Goal: Information Seeking & Learning: Learn about a topic

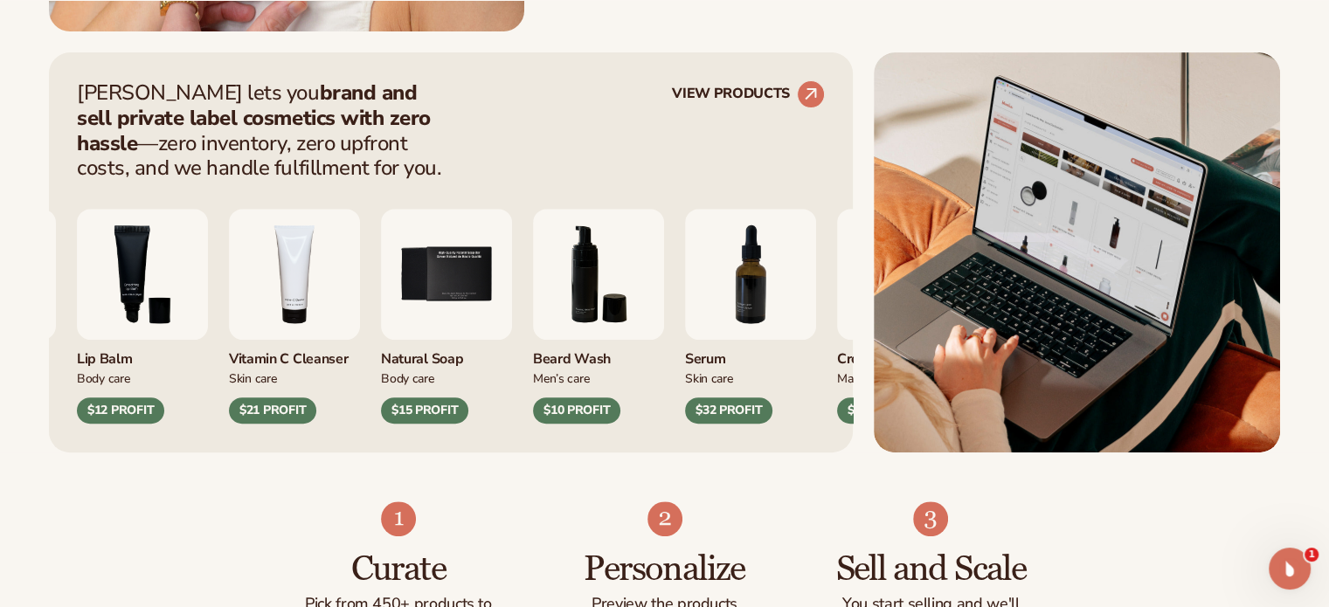
click at [164, 403] on div "$12 PROFIT" at bounding box center [120, 410] width 87 height 26
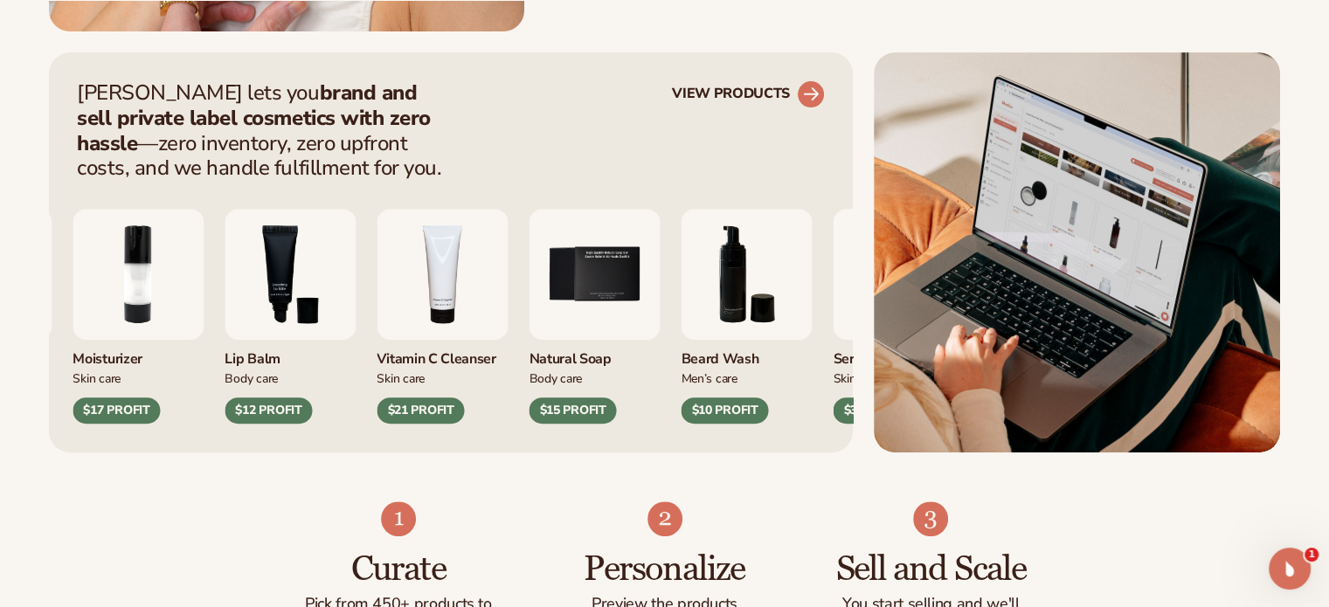
click at [818, 87] on circle at bounding box center [810, 94] width 38 height 38
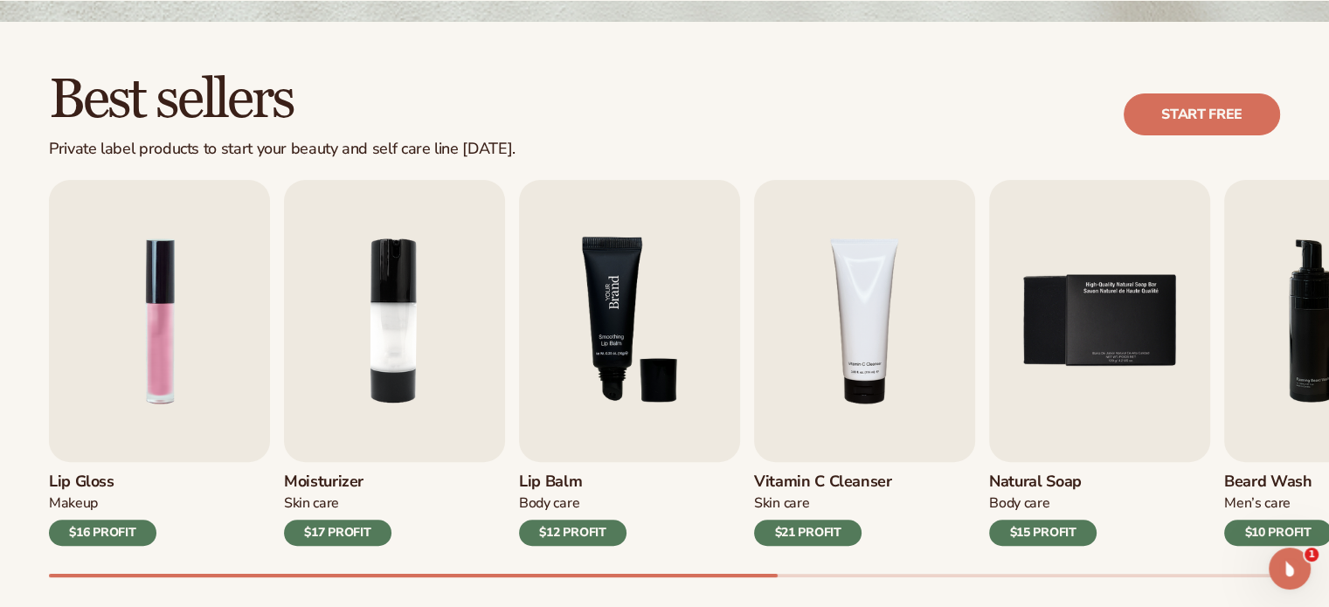
click at [650, 325] on img "3 / 9" at bounding box center [629, 321] width 221 height 282
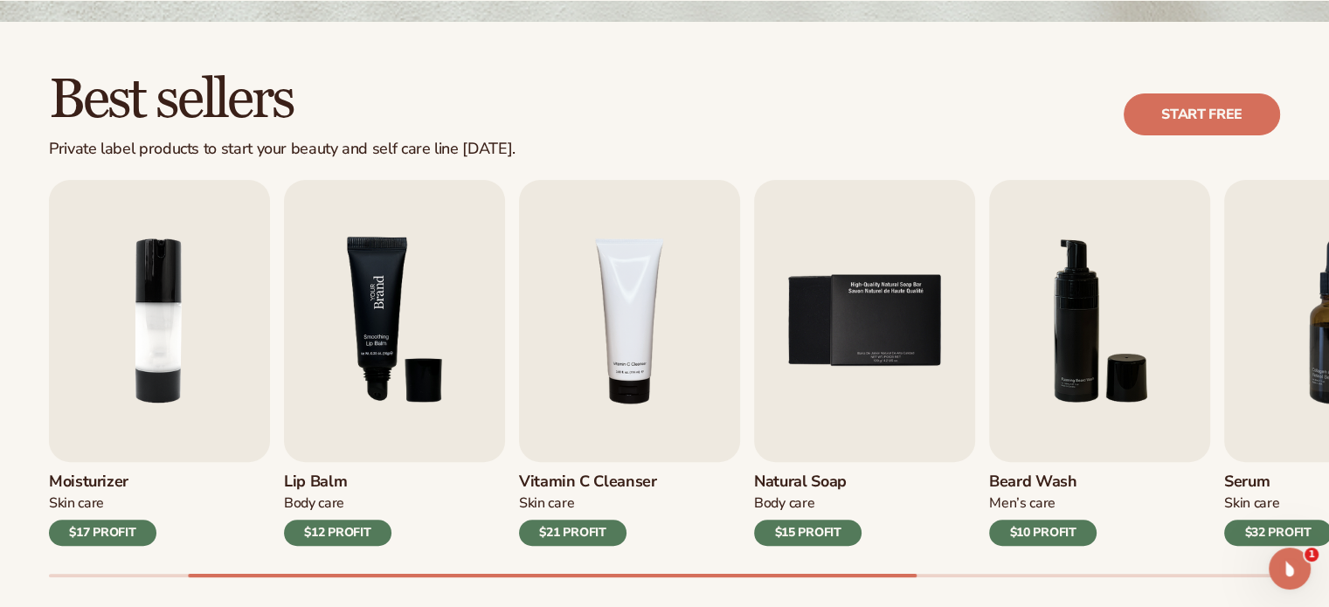
click at [359, 373] on img "3 / 9" at bounding box center [394, 321] width 221 height 282
click at [377, 336] on img "3 / 9" at bounding box center [394, 321] width 221 height 282
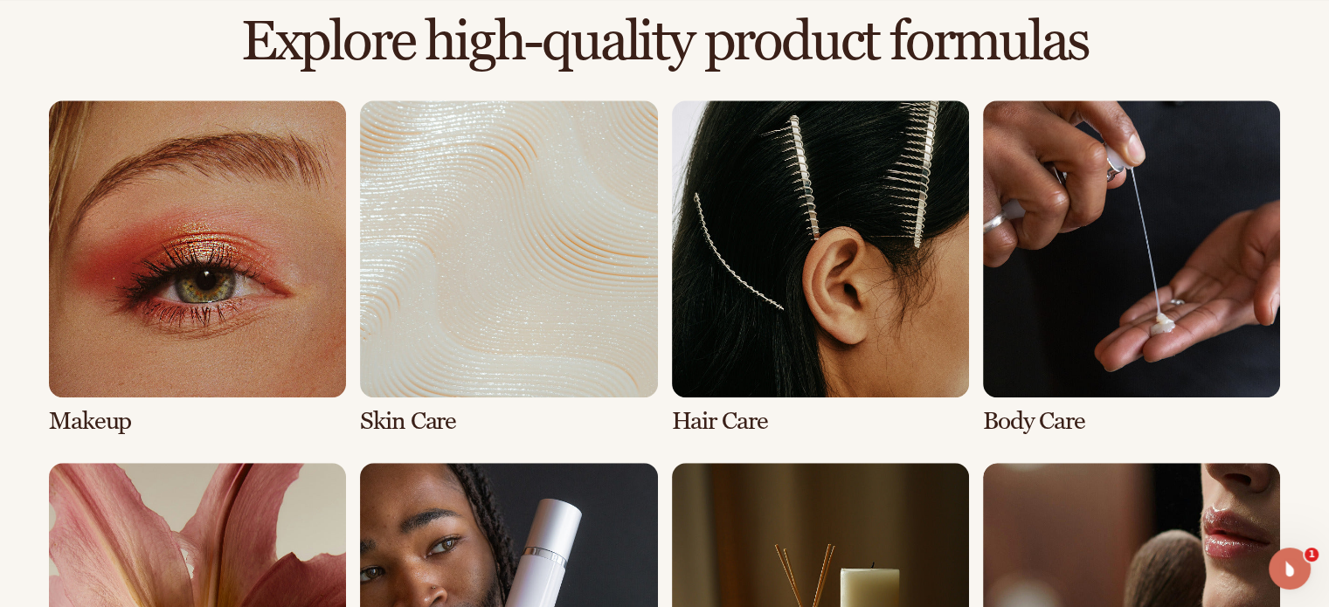
scroll to position [1216, 0]
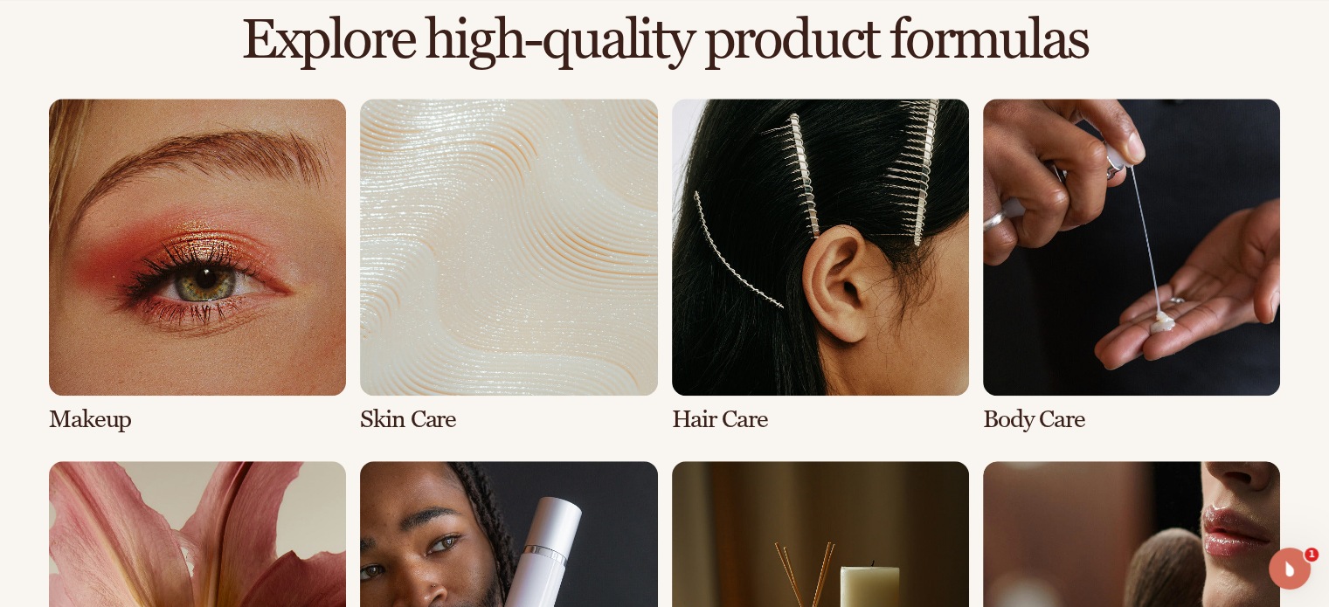
click at [576, 293] on link "2 / 8" at bounding box center [508, 266] width 297 height 335
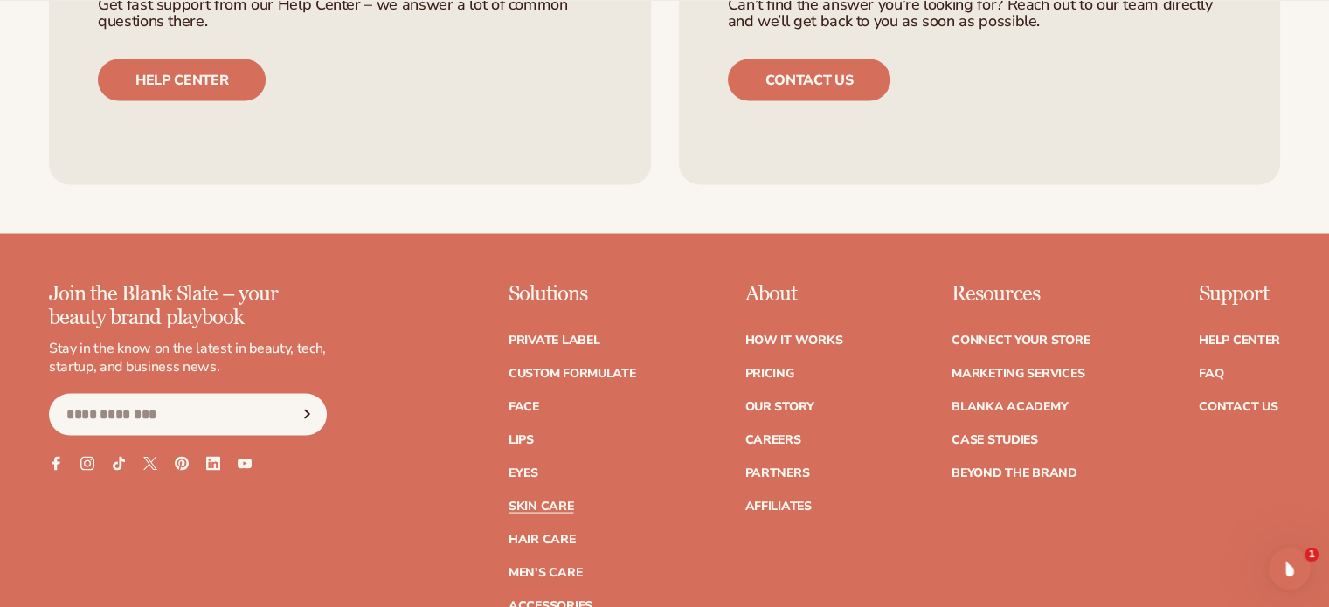
scroll to position [3292, 0]
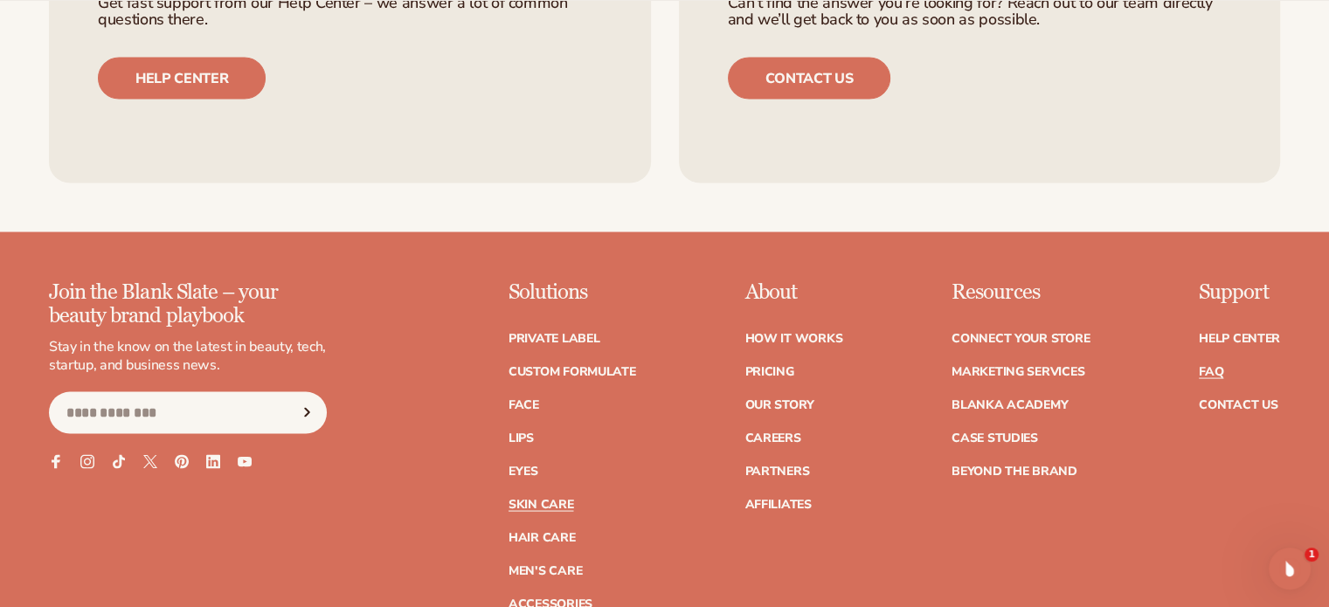
click at [1214, 370] on link "FAQ" at bounding box center [1211, 371] width 24 height 12
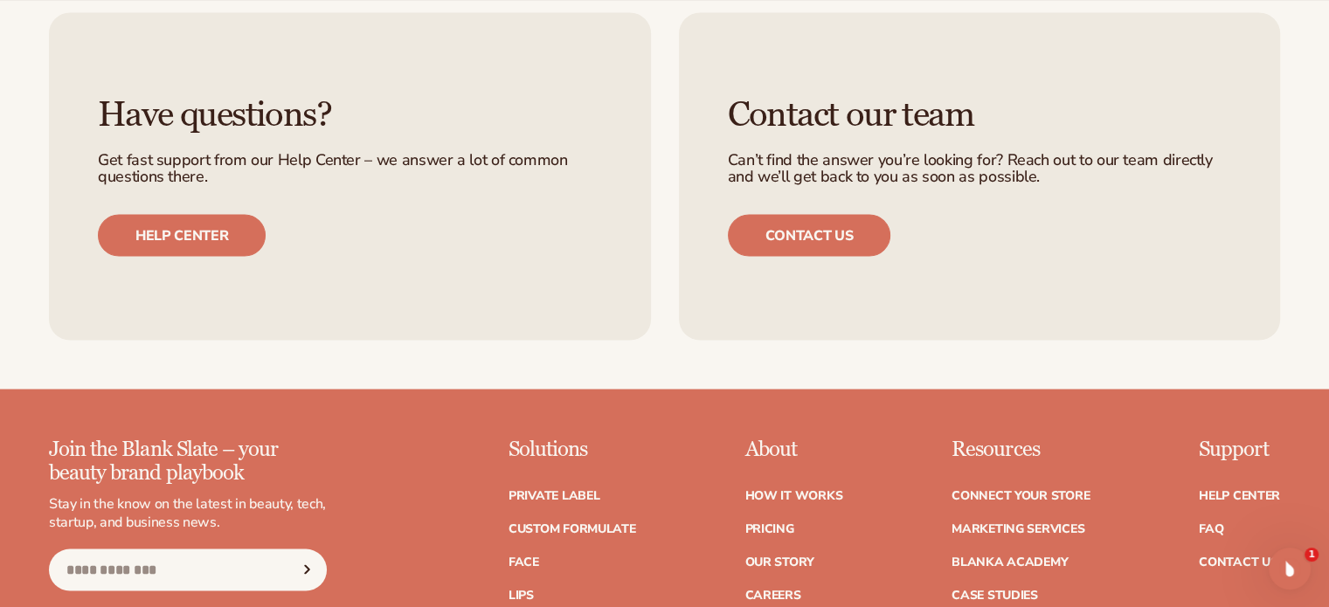
scroll to position [3238, 0]
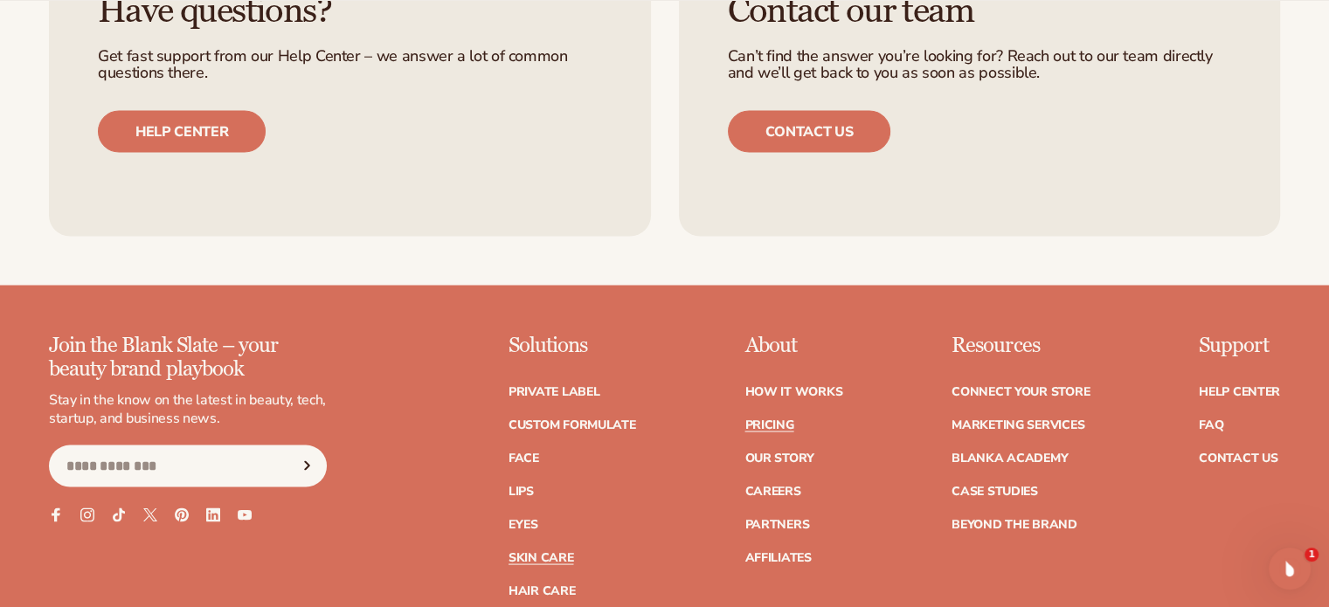
click at [773, 424] on link "Pricing" at bounding box center [768, 424] width 49 height 12
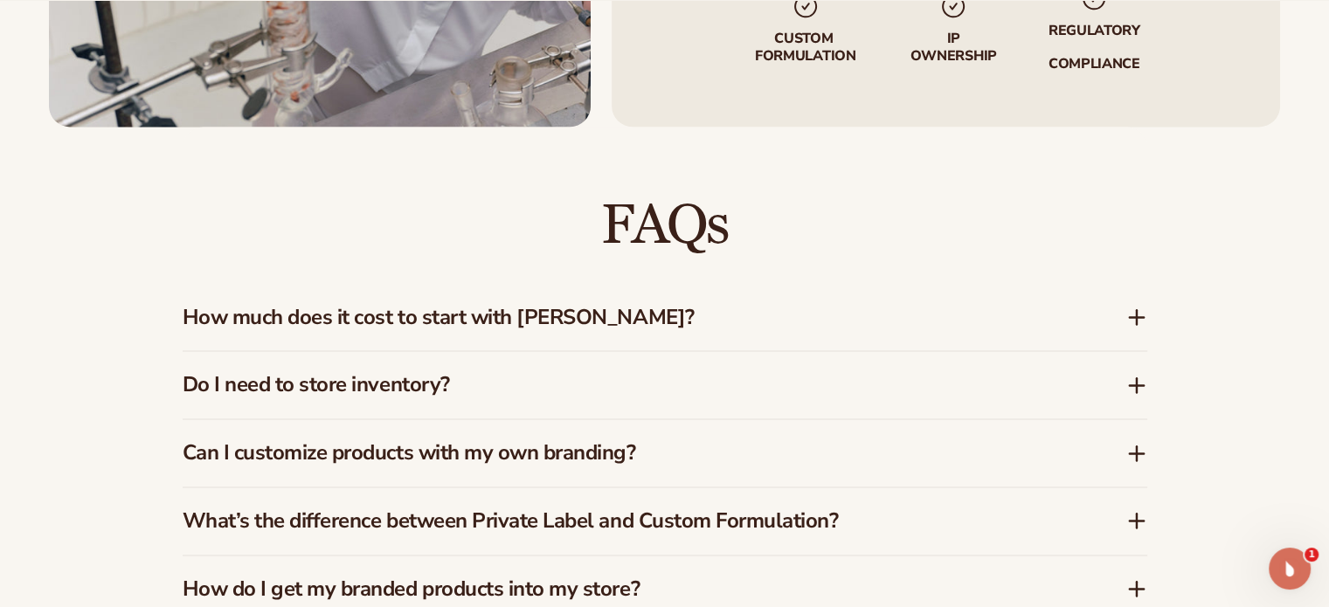
scroll to position [2400, 0]
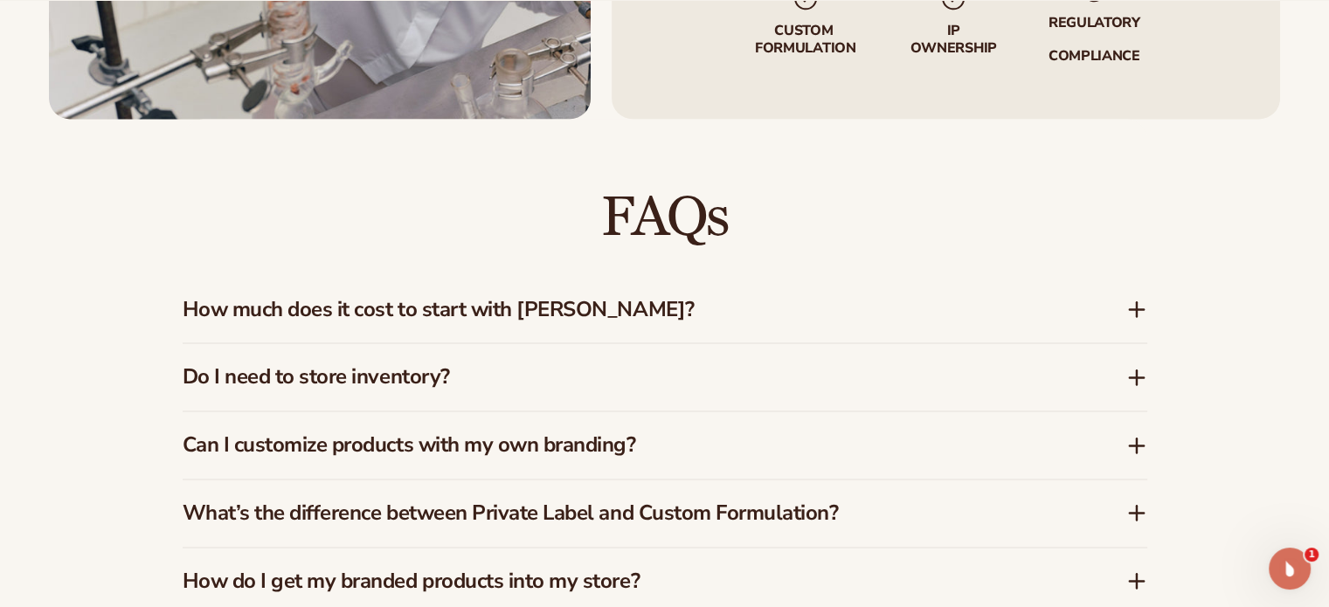
click at [618, 405] on div "Do I need to store inventory?" at bounding box center [665, 376] width 964 height 67
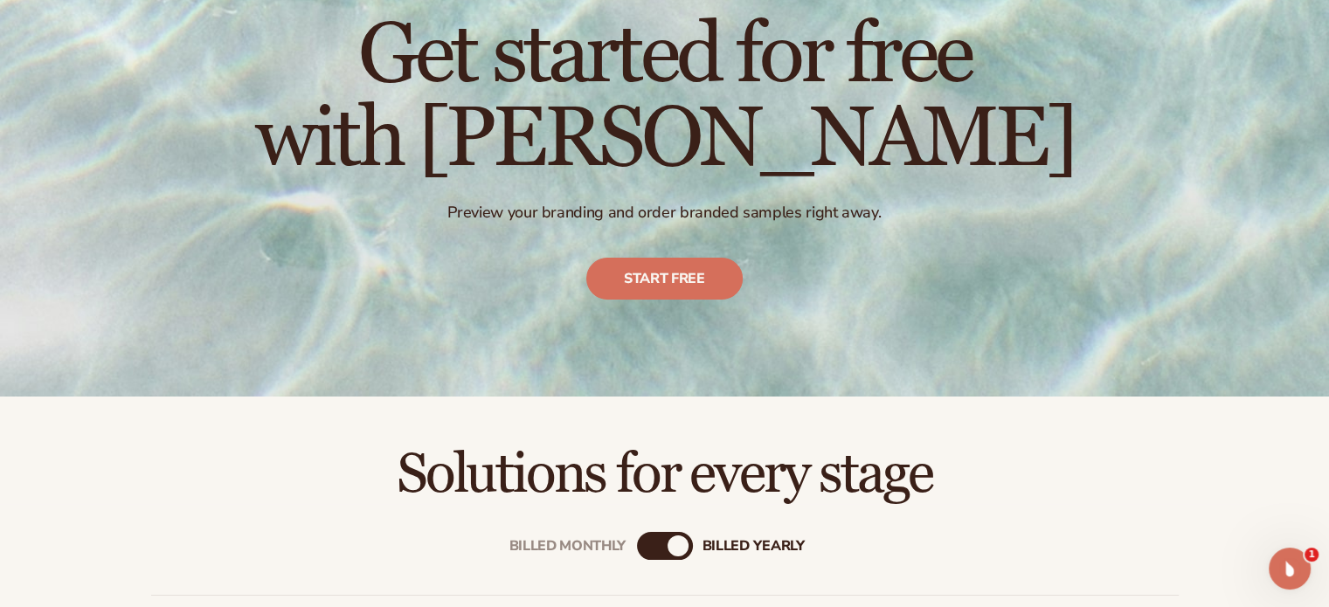
scroll to position [0, 0]
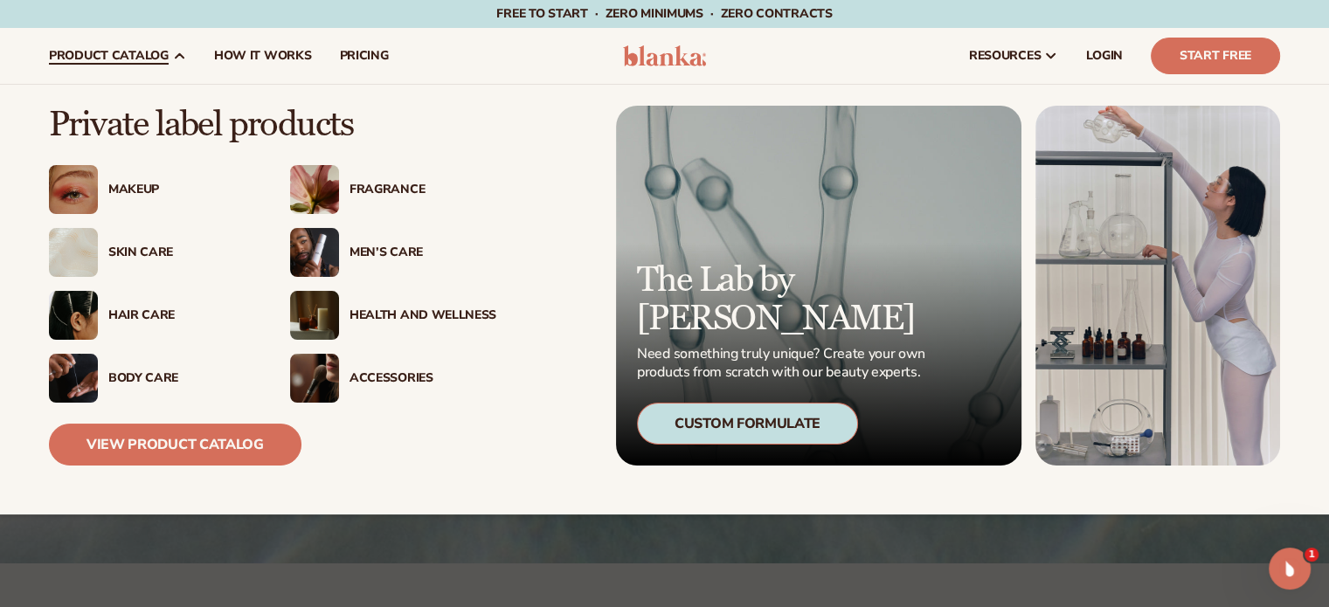
click at [361, 191] on div "Fragrance" at bounding box center [422, 190] width 147 height 15
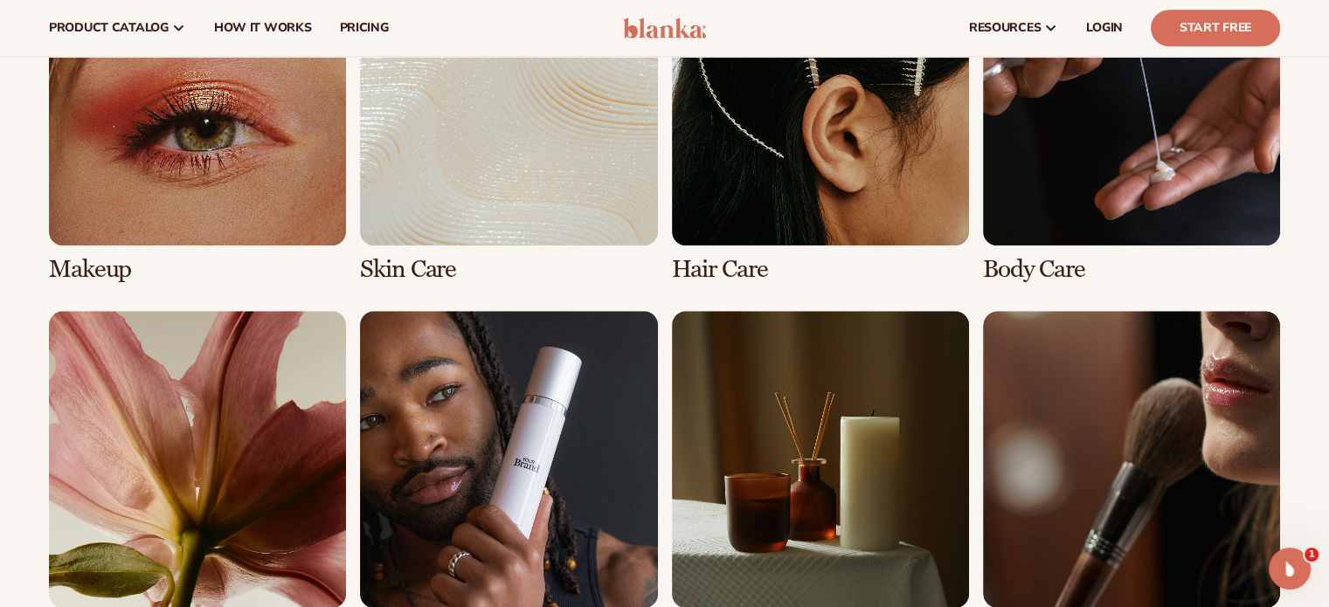
scroll to position [1354, 0]
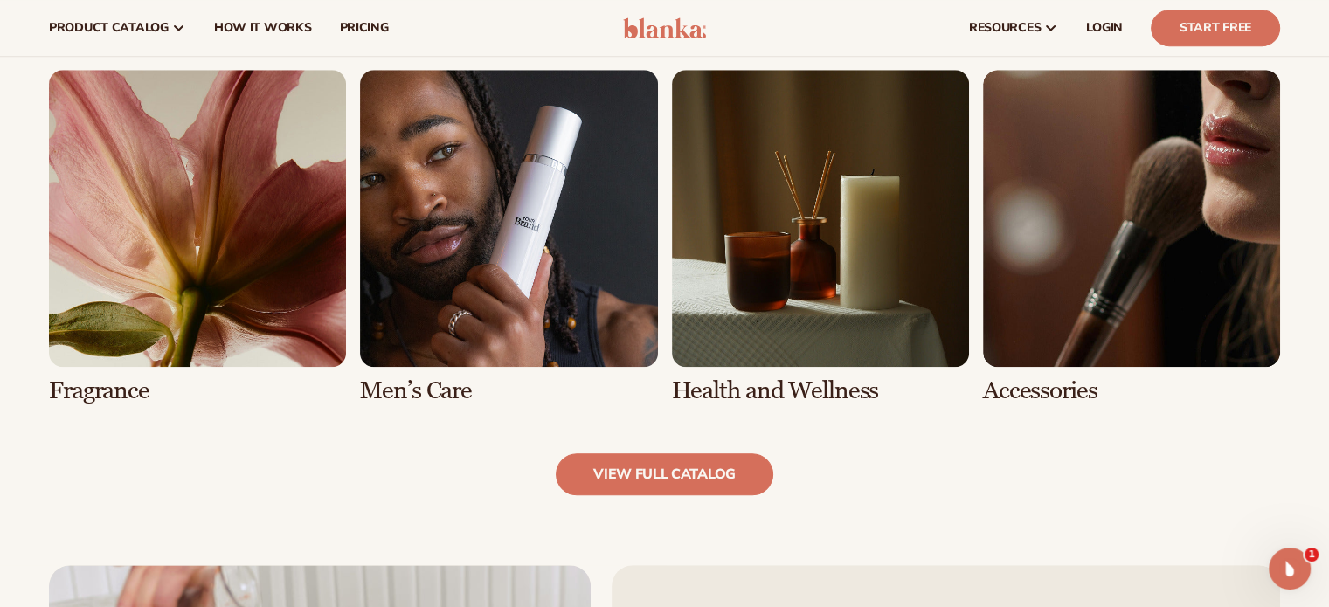
click at [89, 286] on link "5 / 8" at bounding box center [197, 237] width 297 height 335
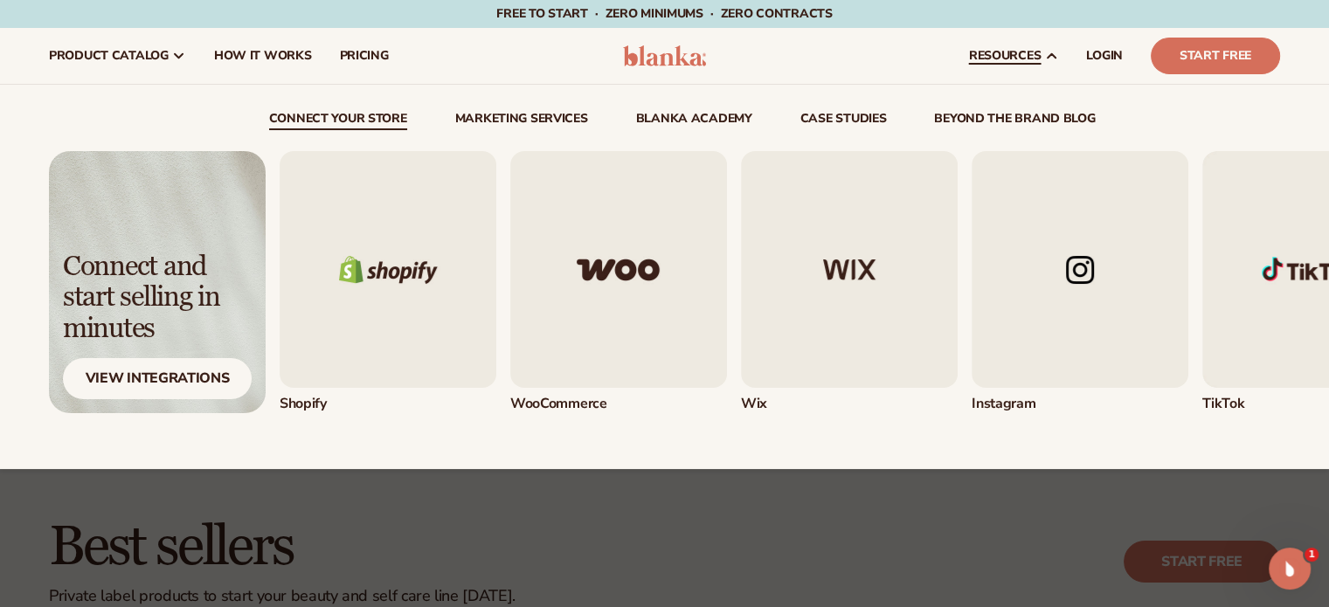
click at [1003, 68] on link "resources" at bounding box center [1013, 56] width 117 height 56
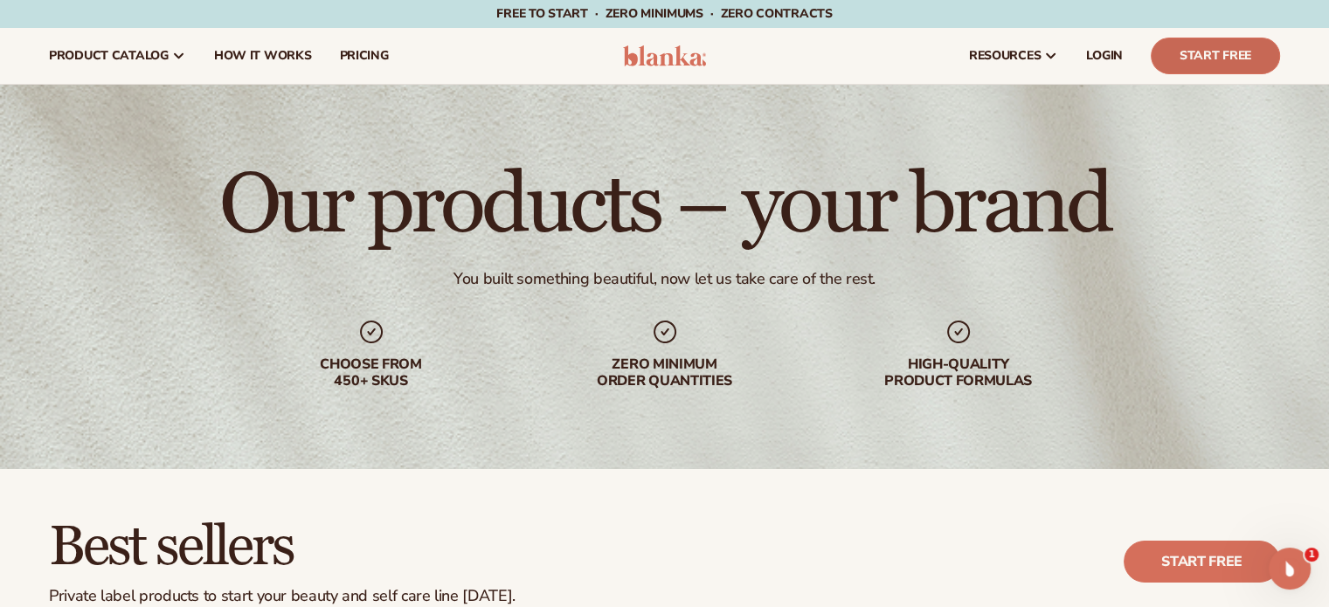
click at [1257, 55] on link "Start Free" at bounding box center [1215, 56] width 129 height 37
